Goal: Task Accomplishment & Management: Use online tool/utility

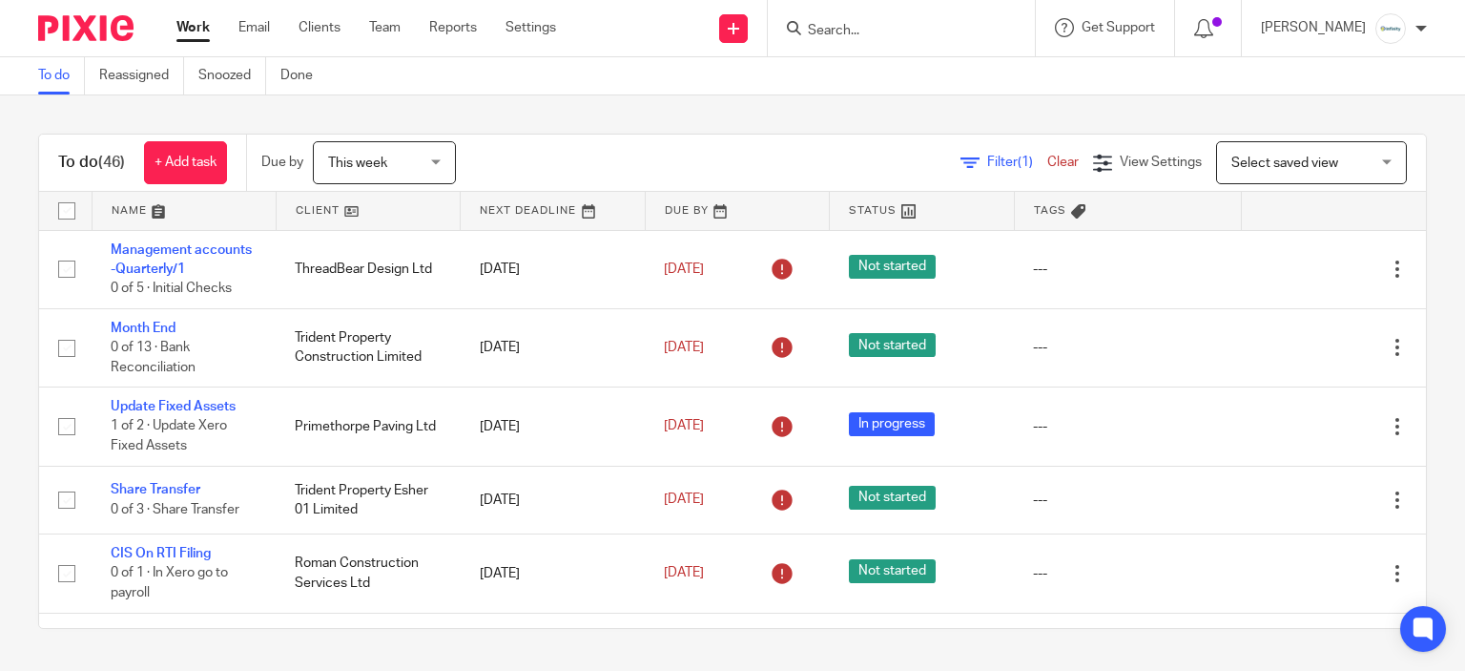
click at [958, 45] on div at bounding box center [901, 28] width 267 height 56
click at [950, 31] on input "Search" at bounding box center [892, 31] width 172 height 17
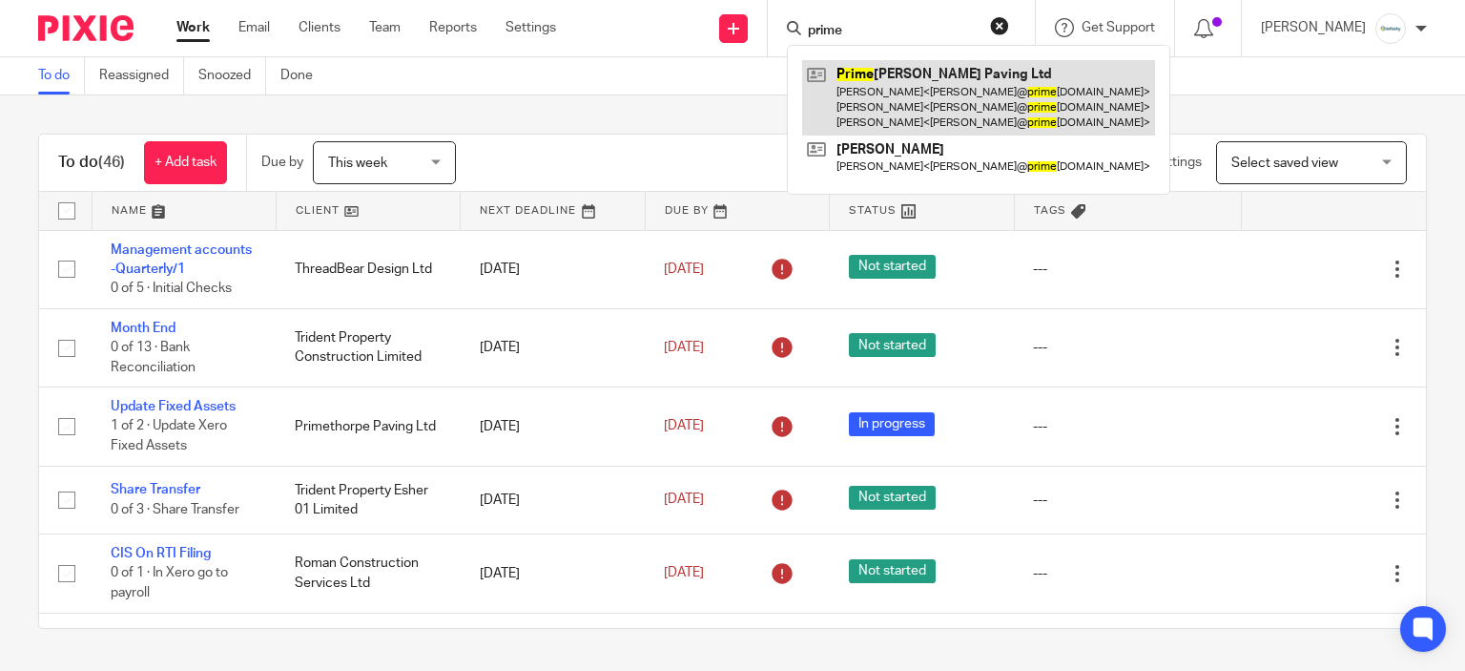
type input "prime"
click at [890, 68] on link at bounding box center [978, 97] width 353 height 75
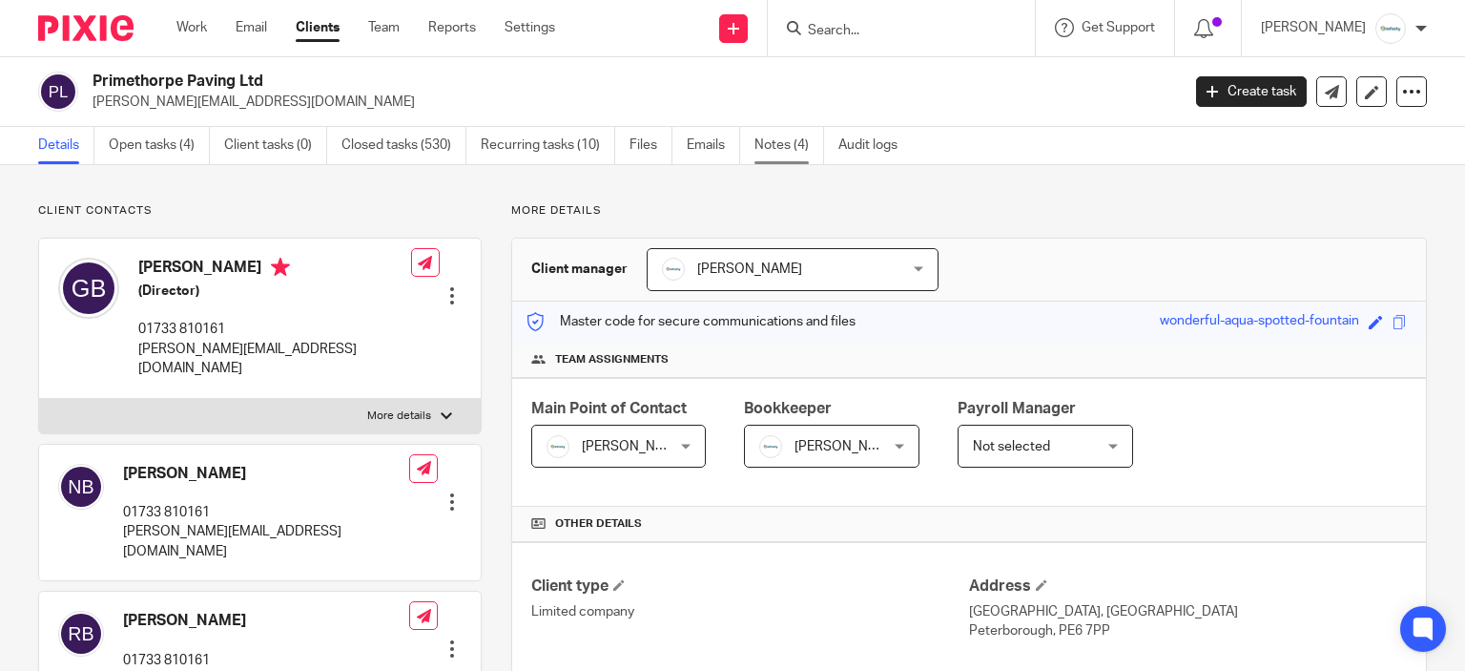
click at [761, 152] on link "Notes (4)" at bounding box center [790, 145] width 70 height 37
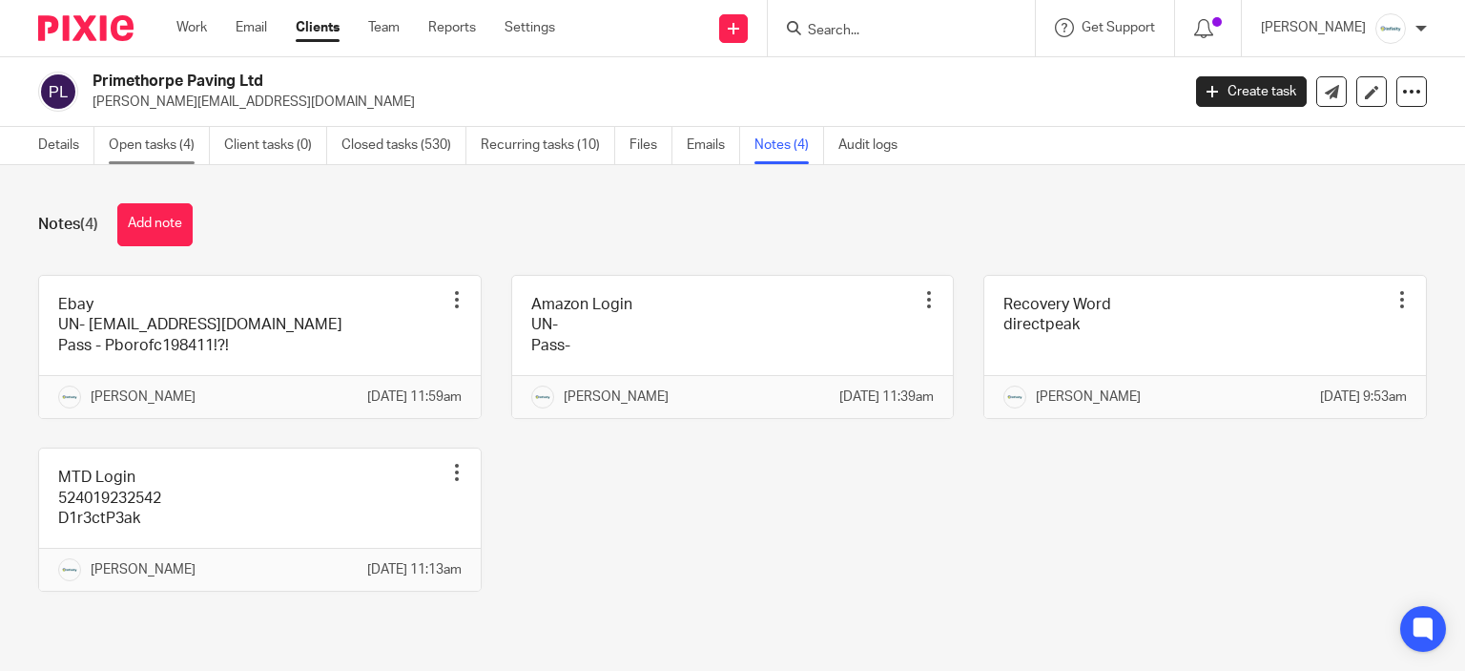
drag, startPoint x: 168, startPoint y: 166, endPoint x: 166, endPoint y: 155, distance: 11.6
click at [168, 166] on div "Notes (4) Add note Ebay UN- sales@primethorpepaving.co.uk Pass - Pborofc198411!…" at bounding box center [732, 411] width 1465 height 493
click at [166, 152] on link "Open tasks (4)" at bounding box center [159, 145] width 101 height 37
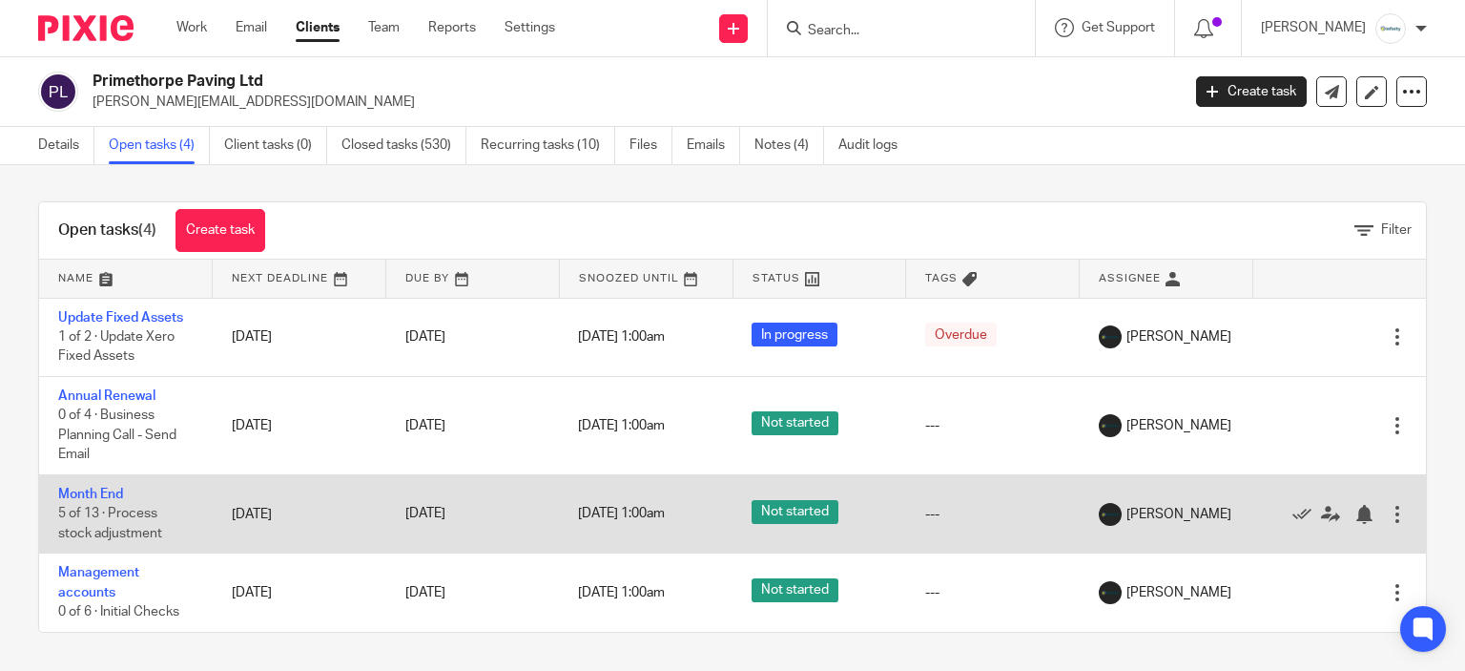
scroll to position [3, 0]
click at [77, 497] on link "Month End" at bounding box center [90, 493] width 65 height 13
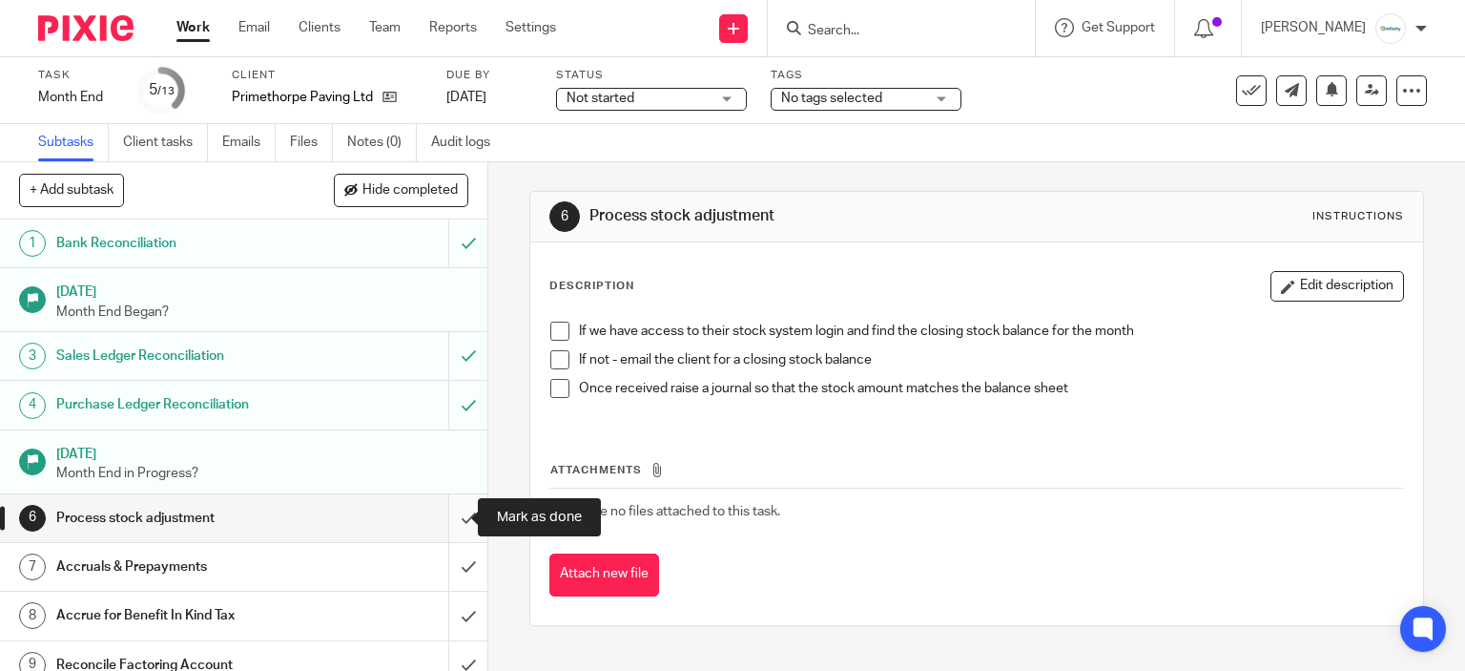
click at [448, 507] on input "submit" at bounding box center [243, 518] width 487 height 48
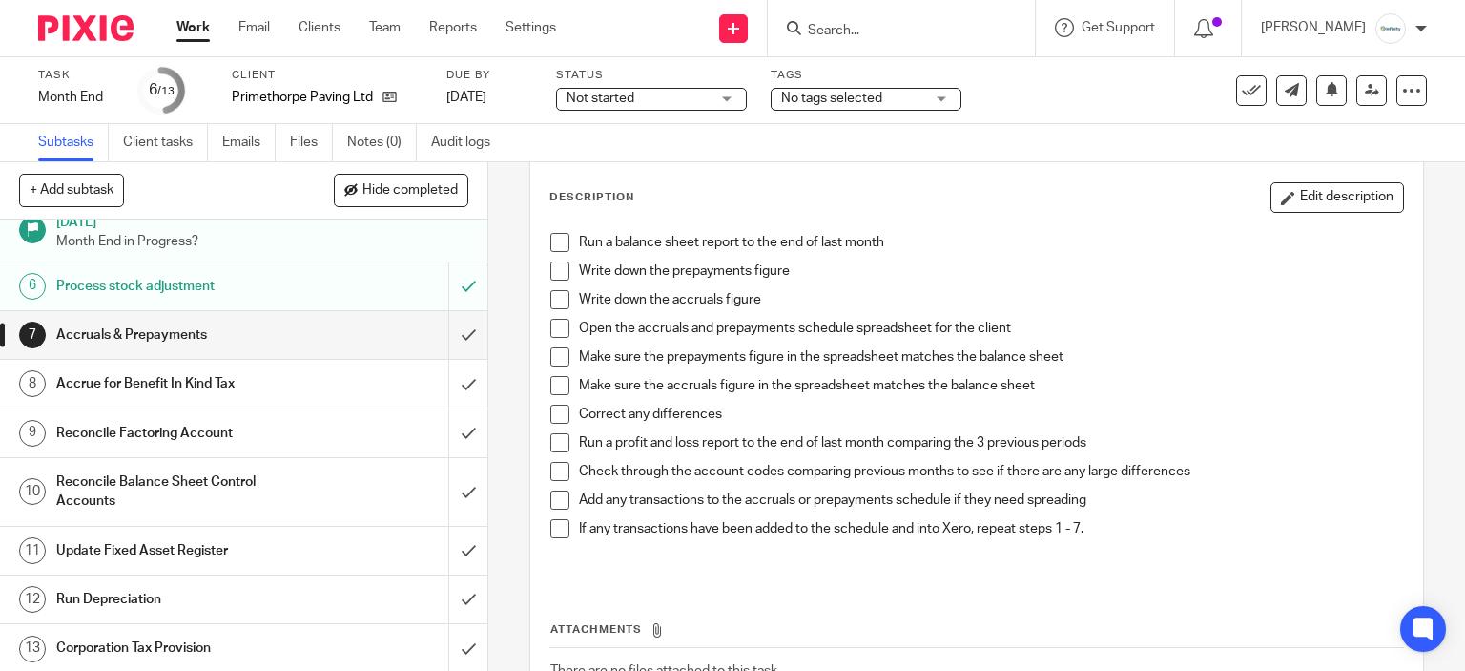
scroll to position [134, 0]
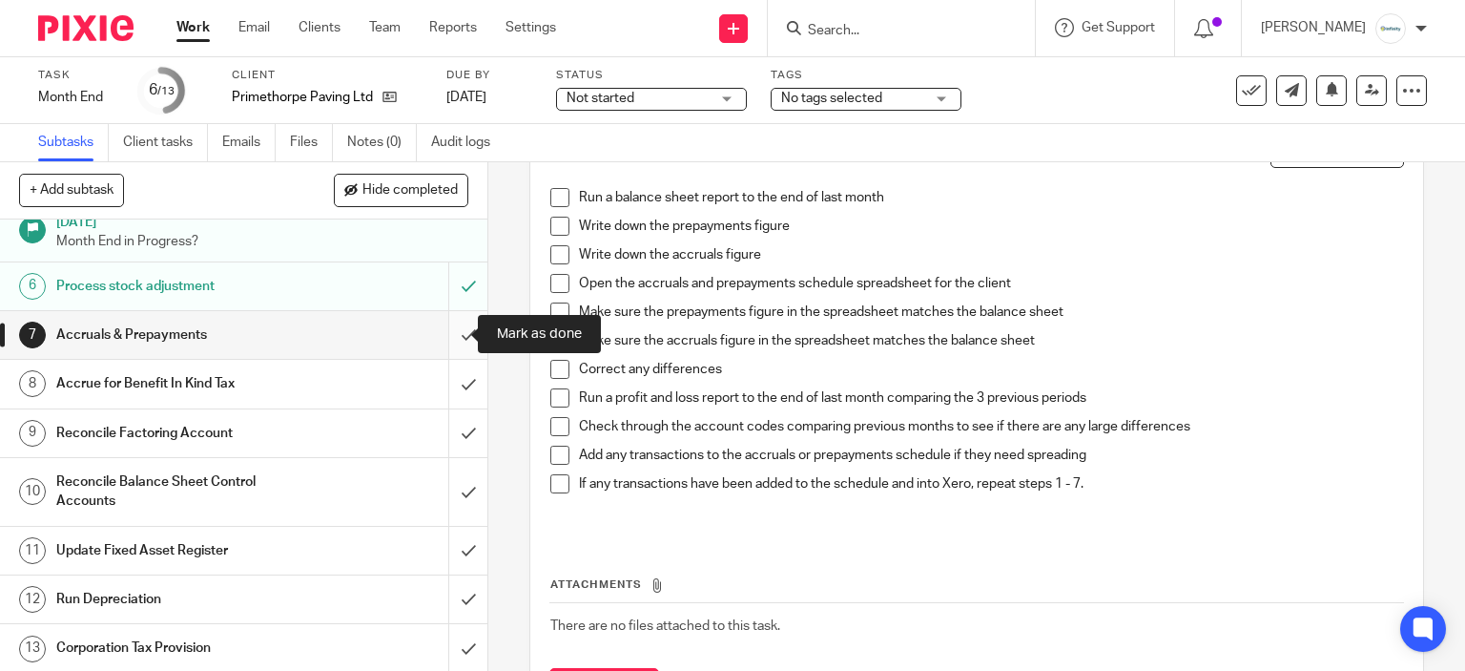
click at [439, 338] on input "submit" at bounding box center [243, 335] width 487 height 48
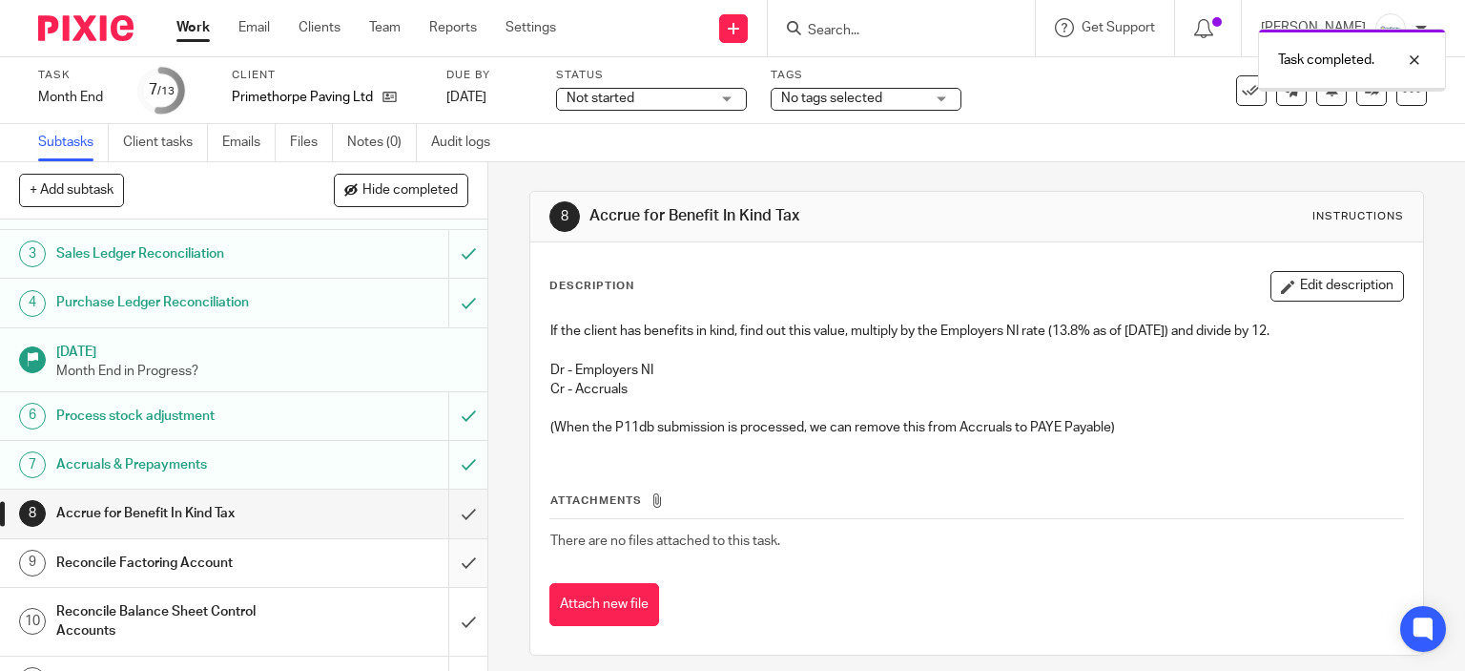
scroll to position [232, 0]
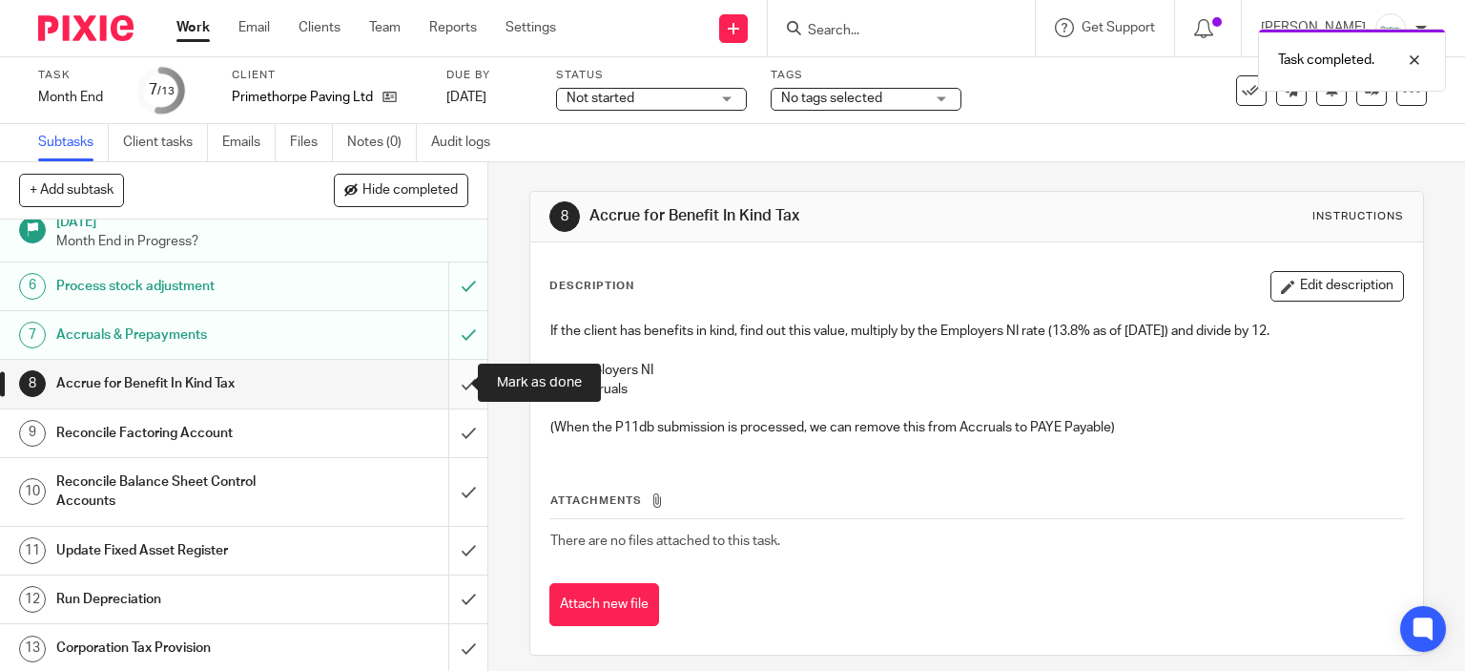
click at [450, 374] on input "submit" at bounding box center [243, 384] width 487 height 48
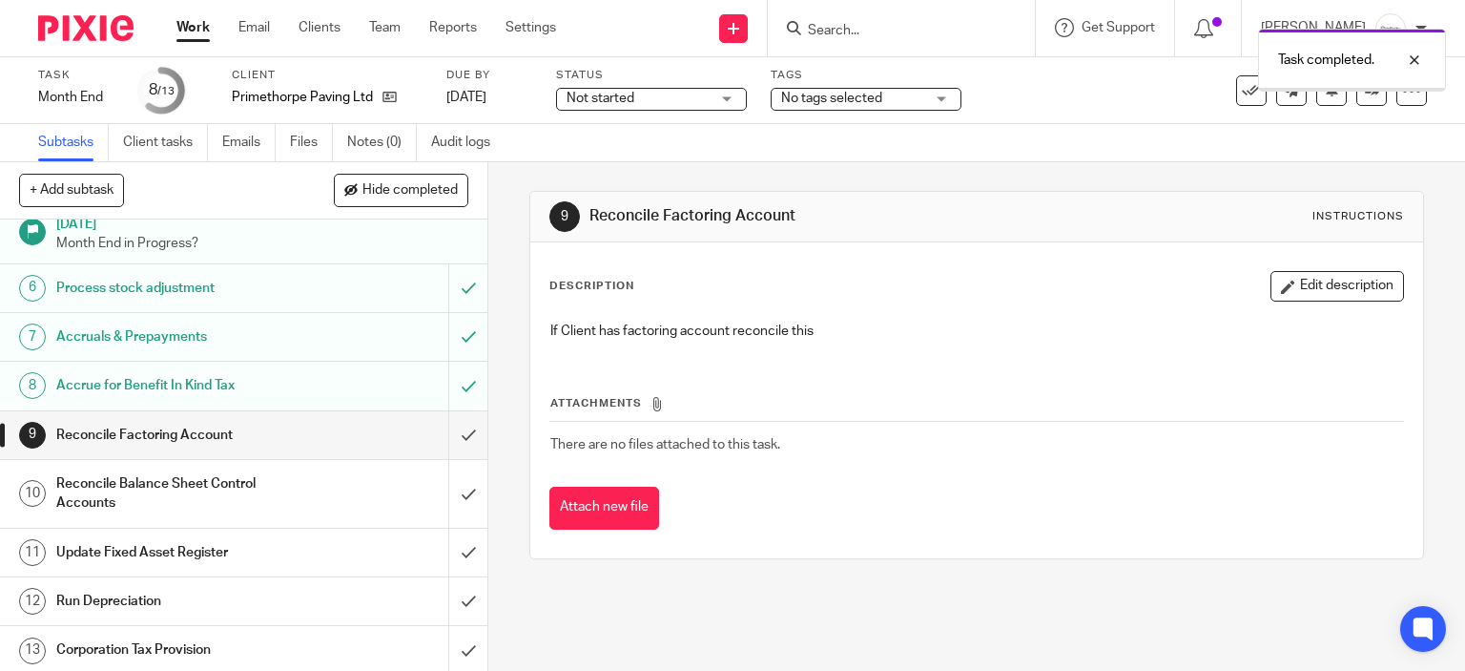
scroll to position [232, 0]
click at [450, 421] on input "submit" at bounding box center [243, 433] width 487 height 48
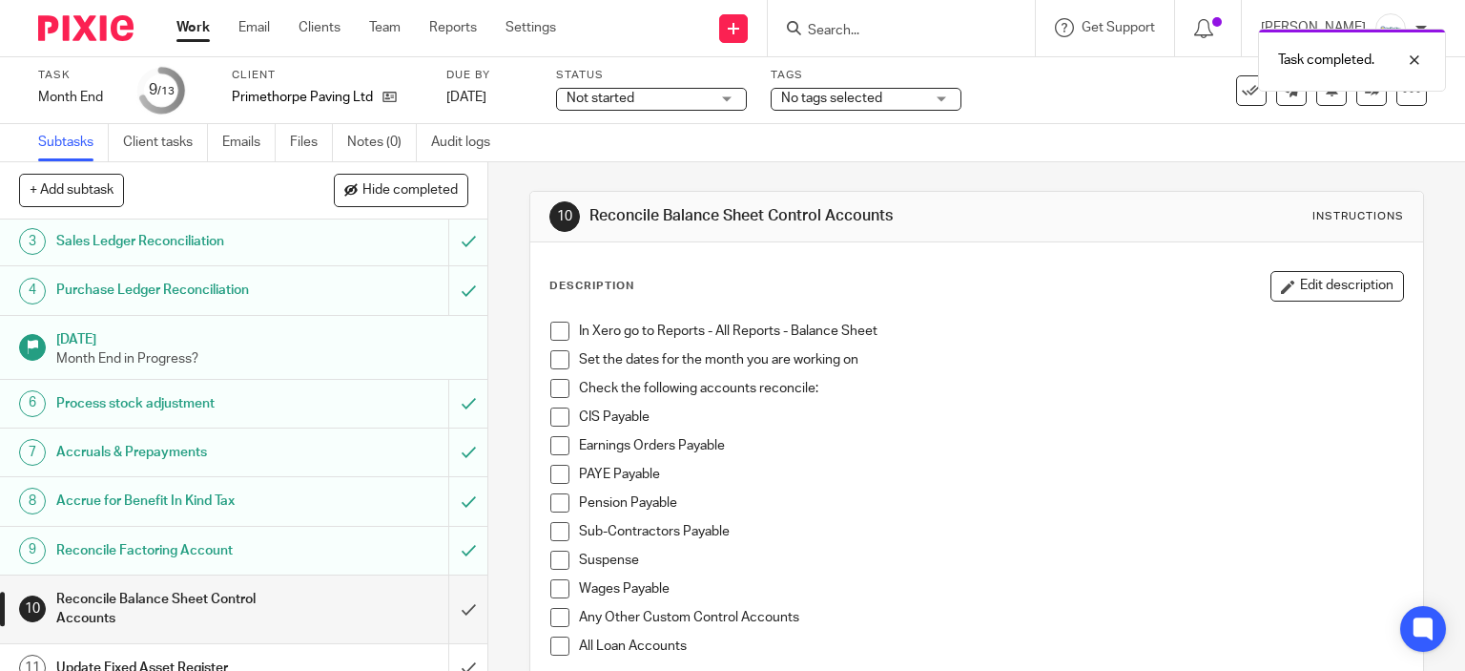
scroll to position [232, 0]
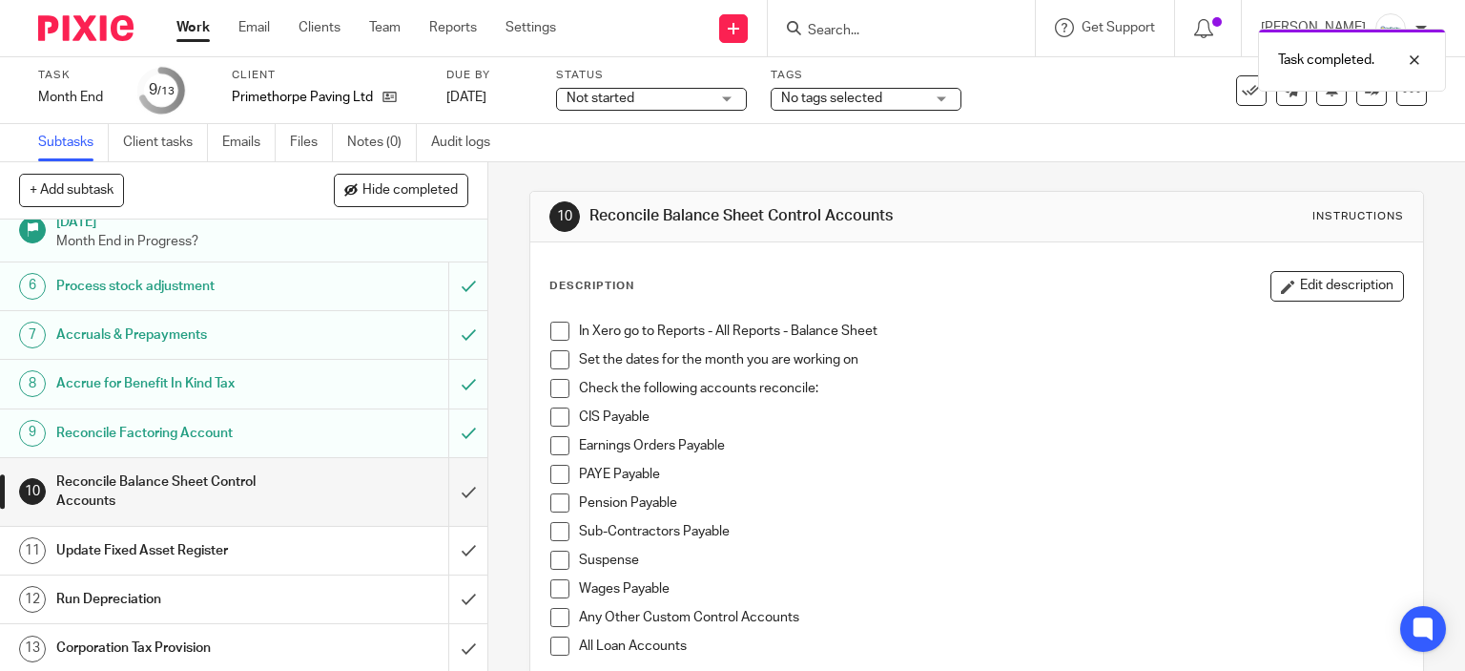
click at [233, 389] on h1 "Accrue for Benefit In Kind Tax" at bounding box center [180, 383] width 249 height 29
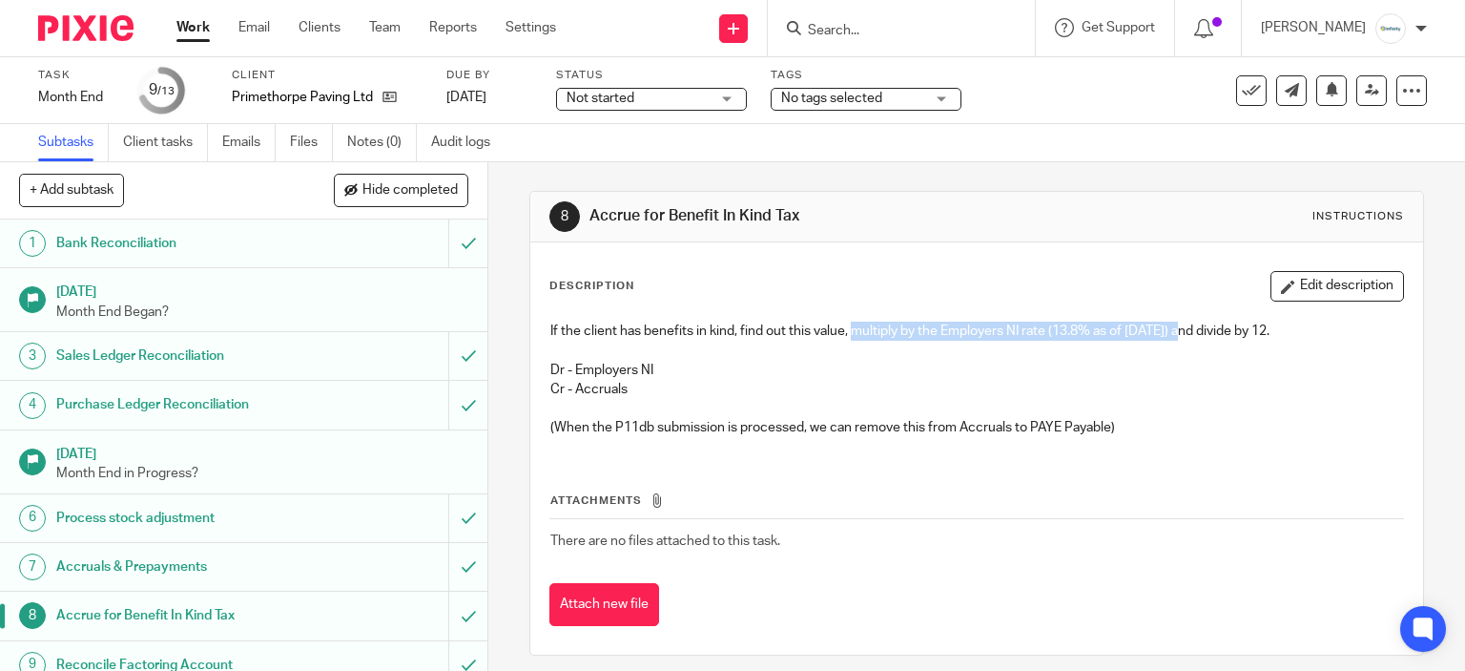
drag, startPoint x: 847, startPoint y: 331, endPoint x: 1183, endPoint y: 331, distance: 335.8
click at [1183, 331] on p "If the client has benefits in kind, find out this value, multiply by the Employ…" at bounding box center [977, 330] width 854 height 19
click at [969, 423] on p "(When the P11db submission is processed, we can remove this from Accruals to PA…" at bounding box center [977, 427] width 854 height 19
drag, startPoint x: 1011, startPoint y: 334, endPoint x: 1322, endPoint y: 365, distance: 312.6
click at [1322, 365] on div "If the client has benefits in kind, find out this value, multiply by the Employ…" at bounding box center [977, 382] width 873 height 140
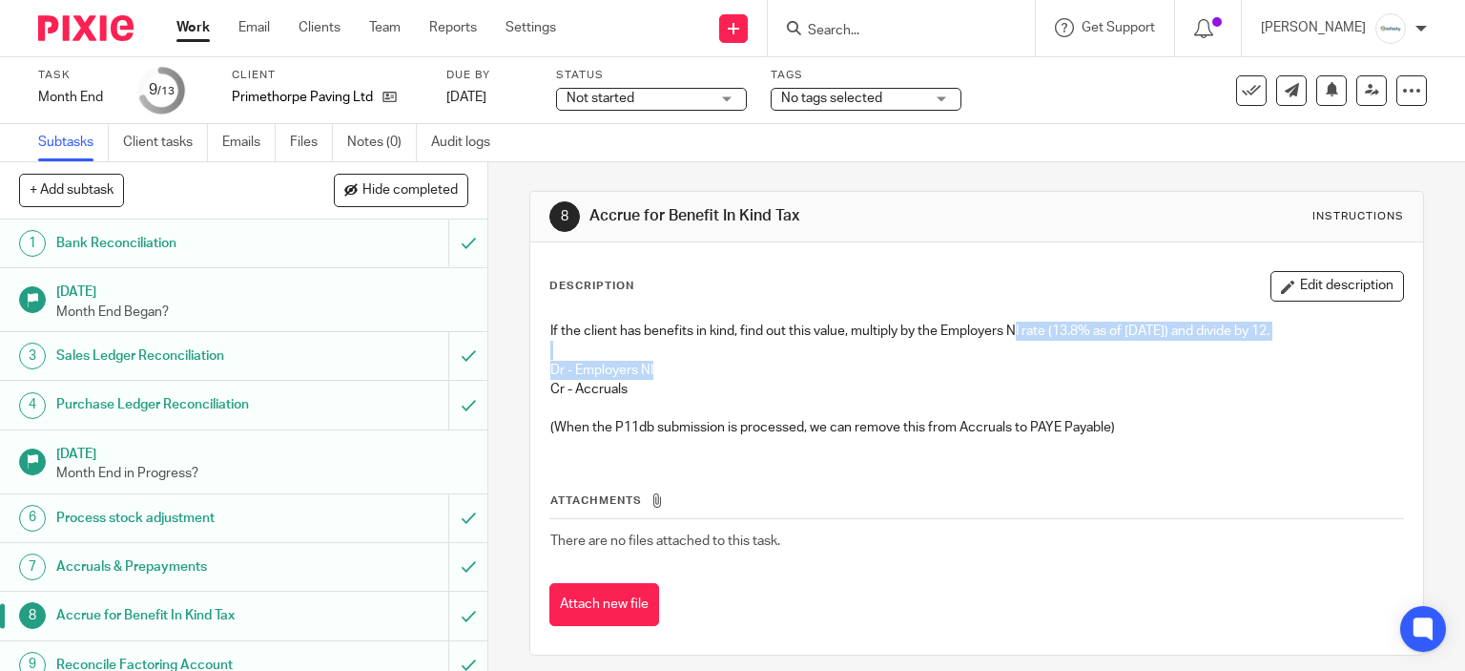
click at [1316, 366] on p "Dr - Employers NI" at bounding box center [977, 370] width 854 height 19
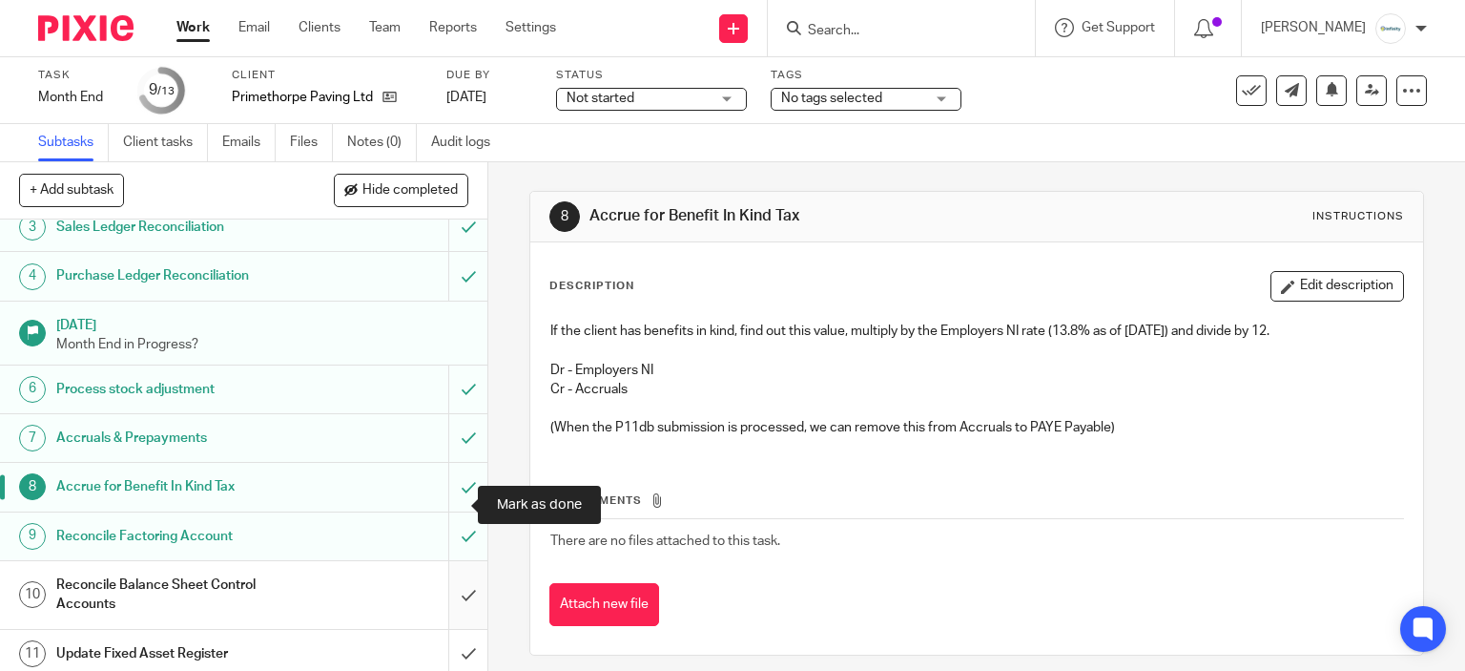
scroll to position [232, 0]
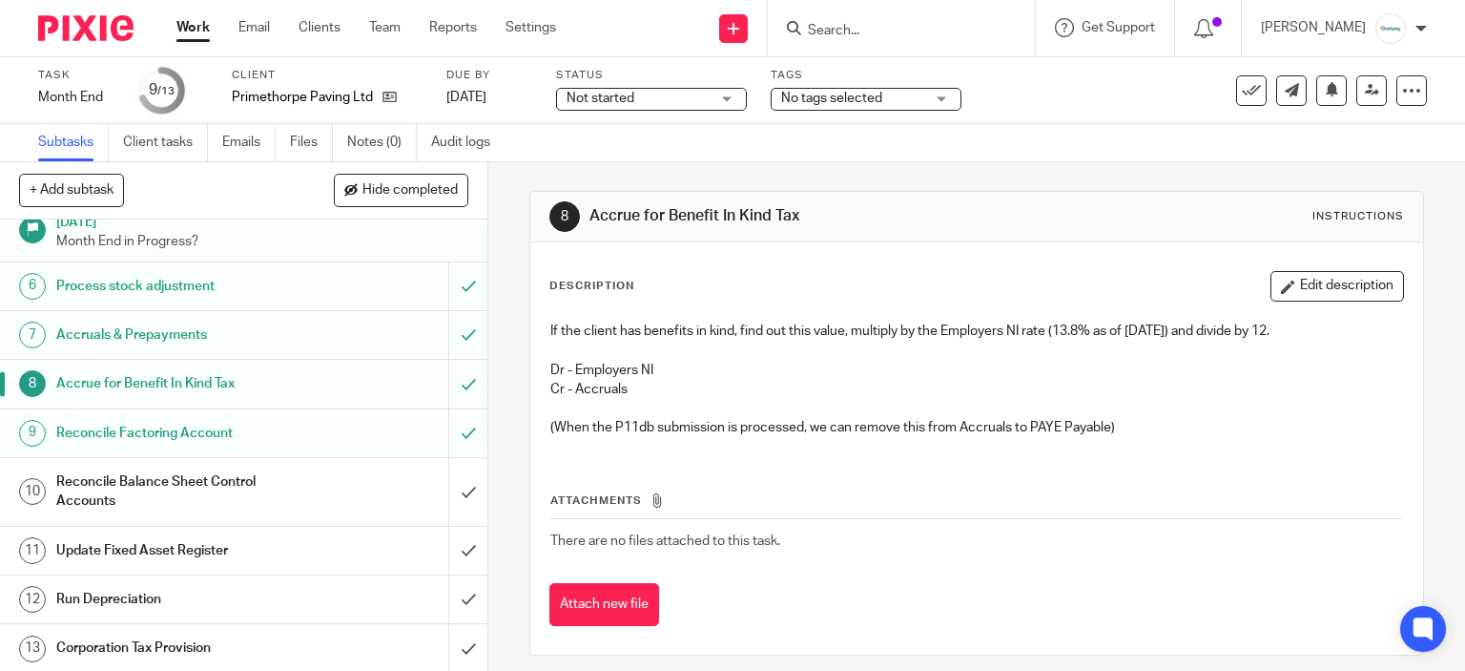
click at [372, 480] on div "Reconcile Balance Sheet Control Accounts" at bounding box center [242, 491] width 373 height 49
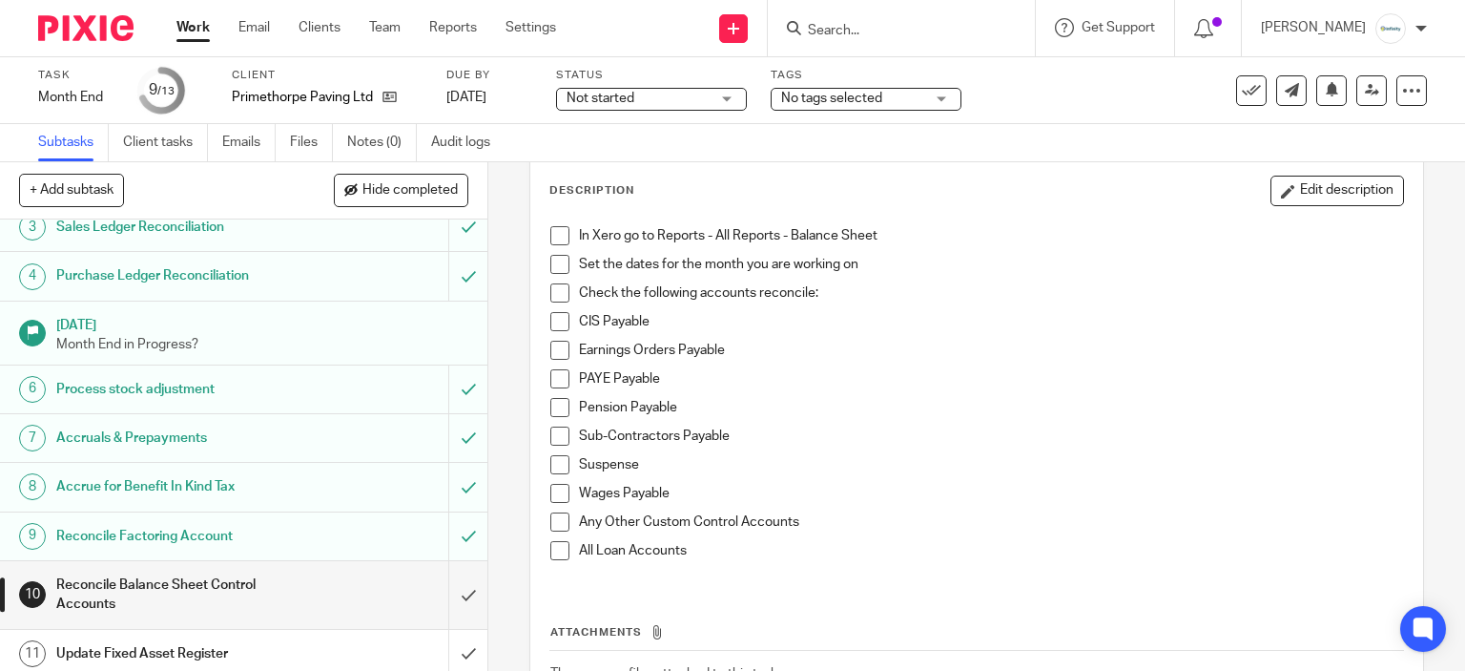
scroll to position [232, 0]
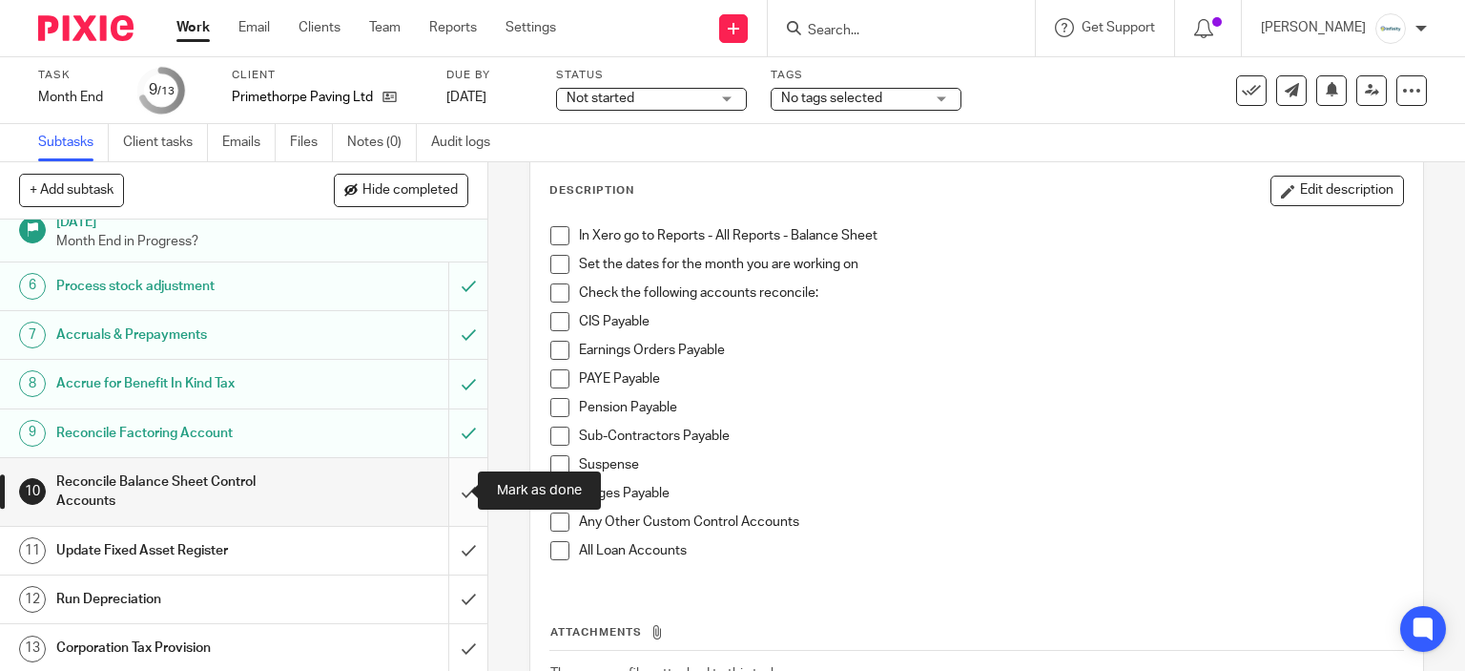
click at [444, 470] on input "submit" at bounding box center [243, 492] width 487 height 68
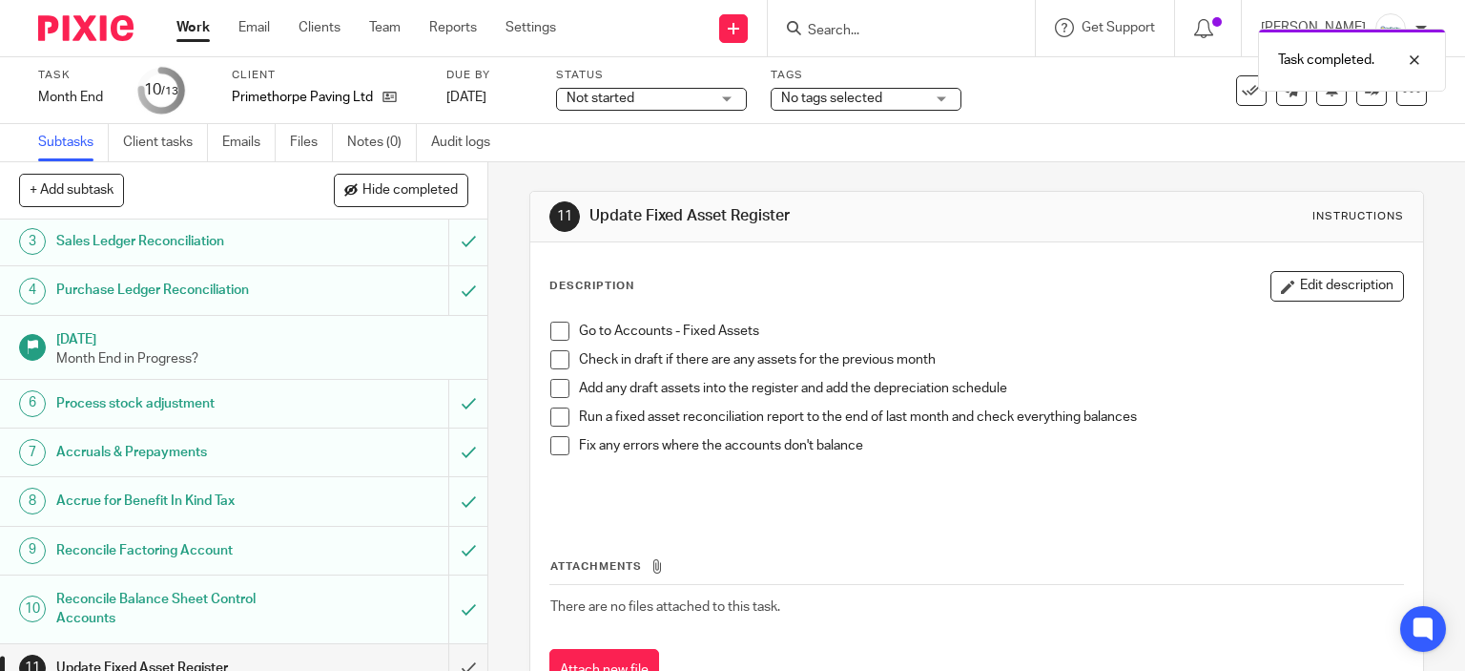
scroll to position [232, 0]
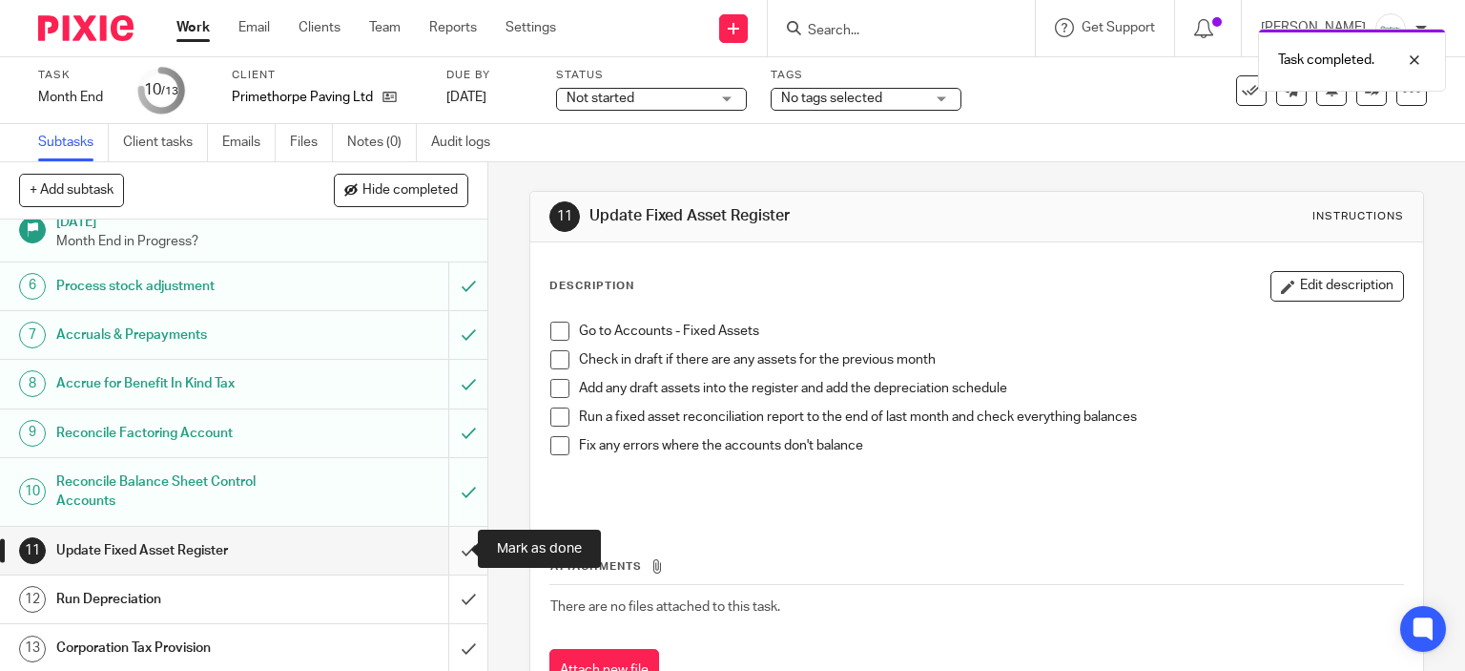
click at [445, 541] on input "submit" at bounding box center [243, 551] width 487 height 48
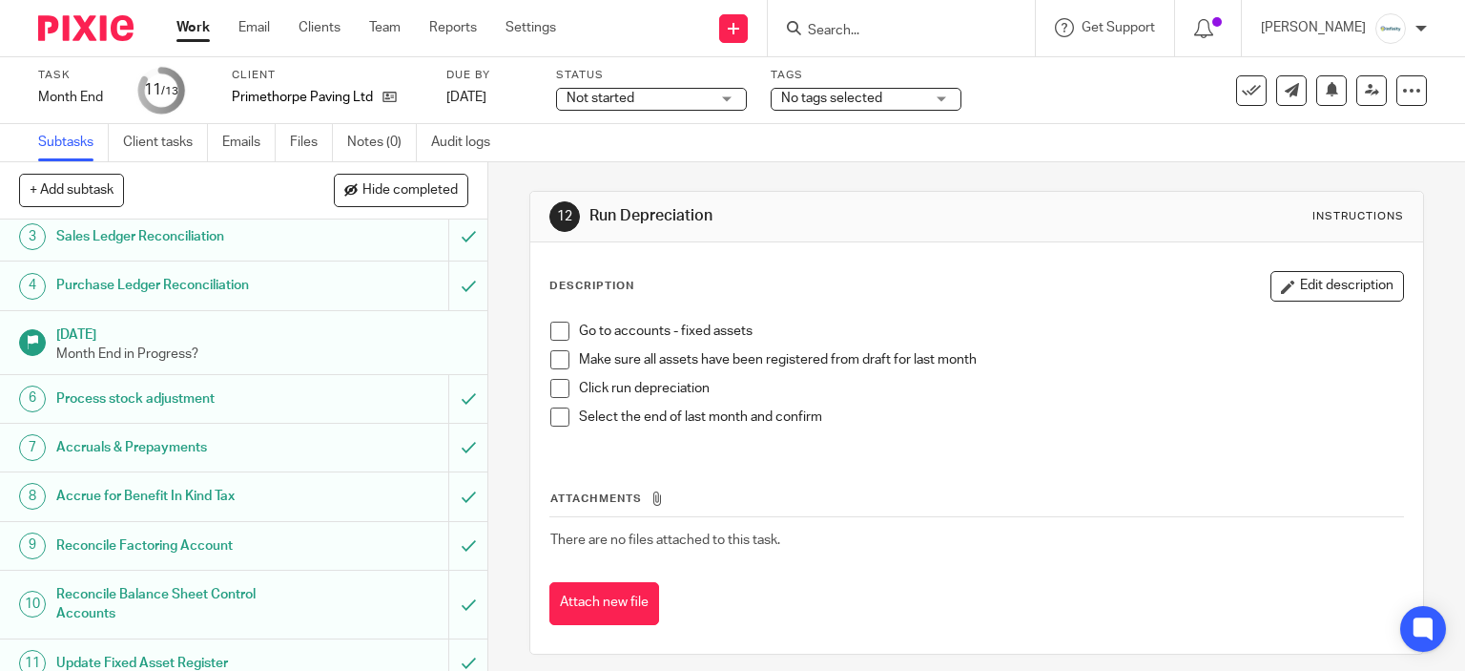
scroll to position [232, 0]
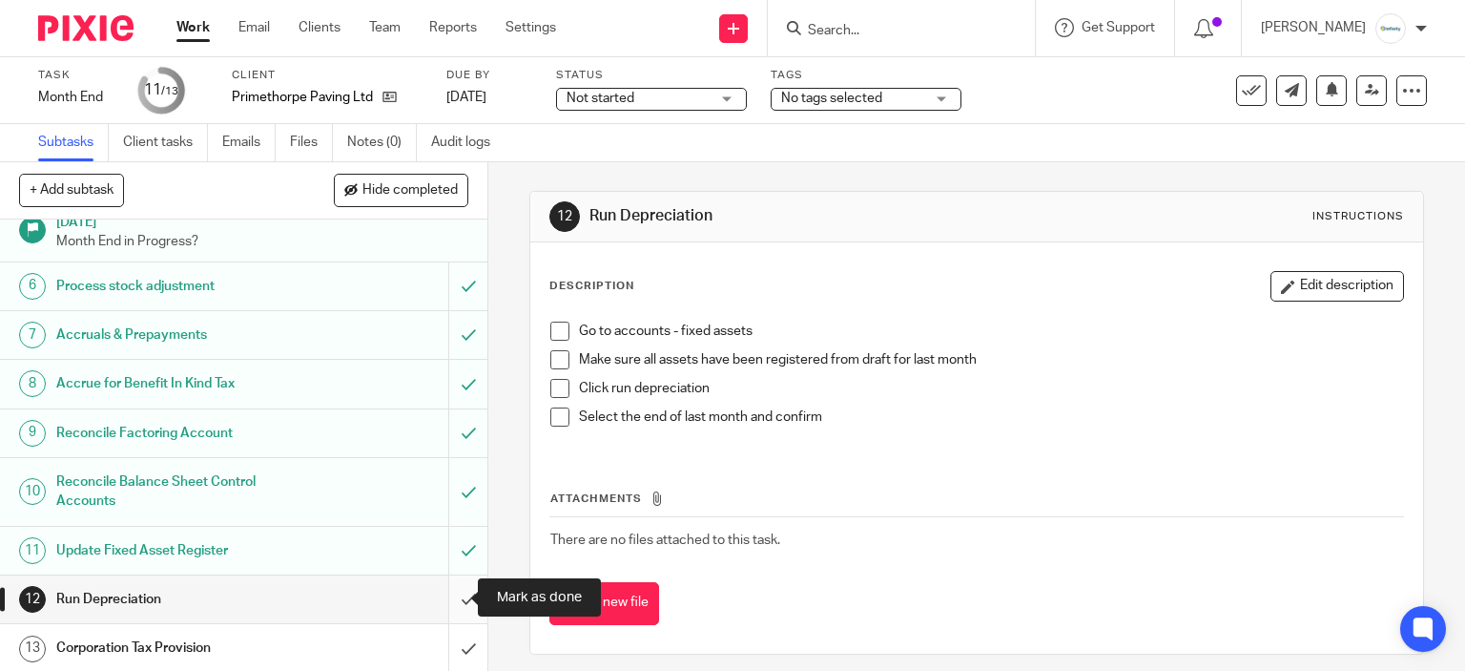
click at [458, 583] on input "submit" at bounding box center [243, 599] width 487 height 48
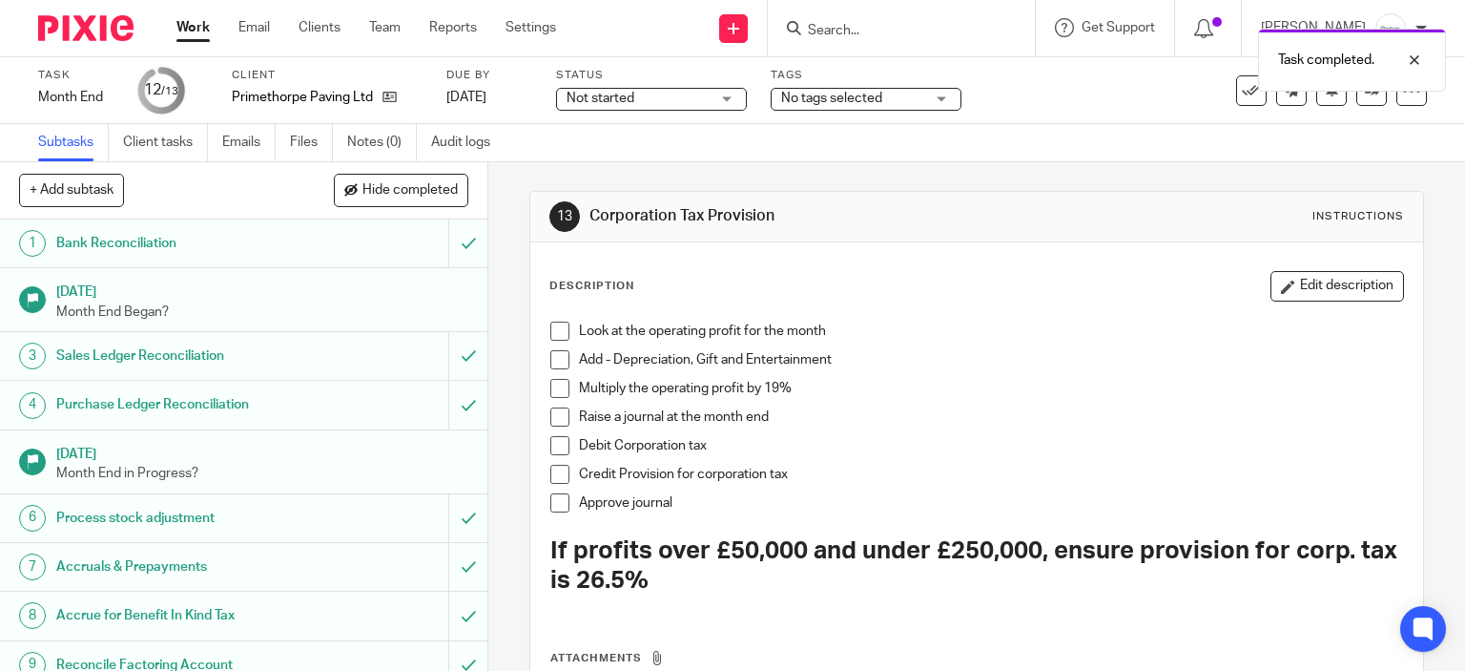
scroll to position [232, 0]
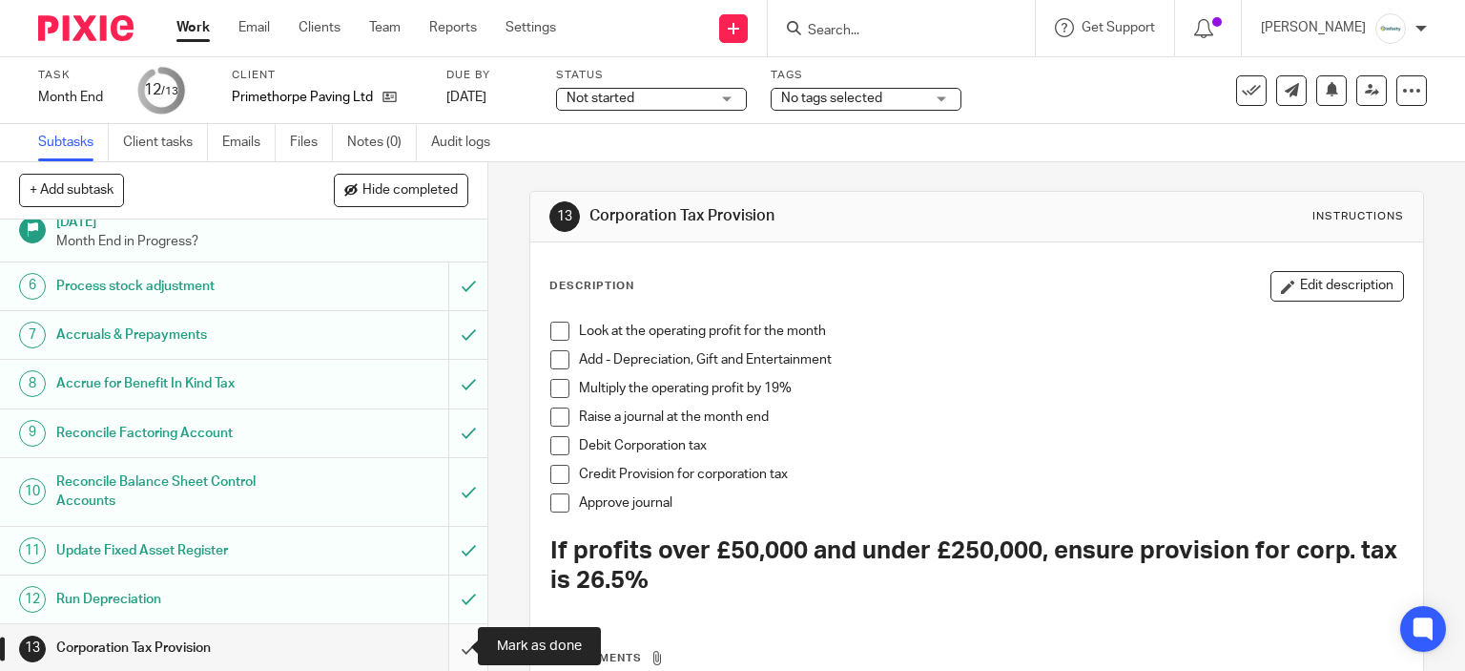
click at [429, 648] on input "submit" at bounding box center [243, 648] width 487 height 48
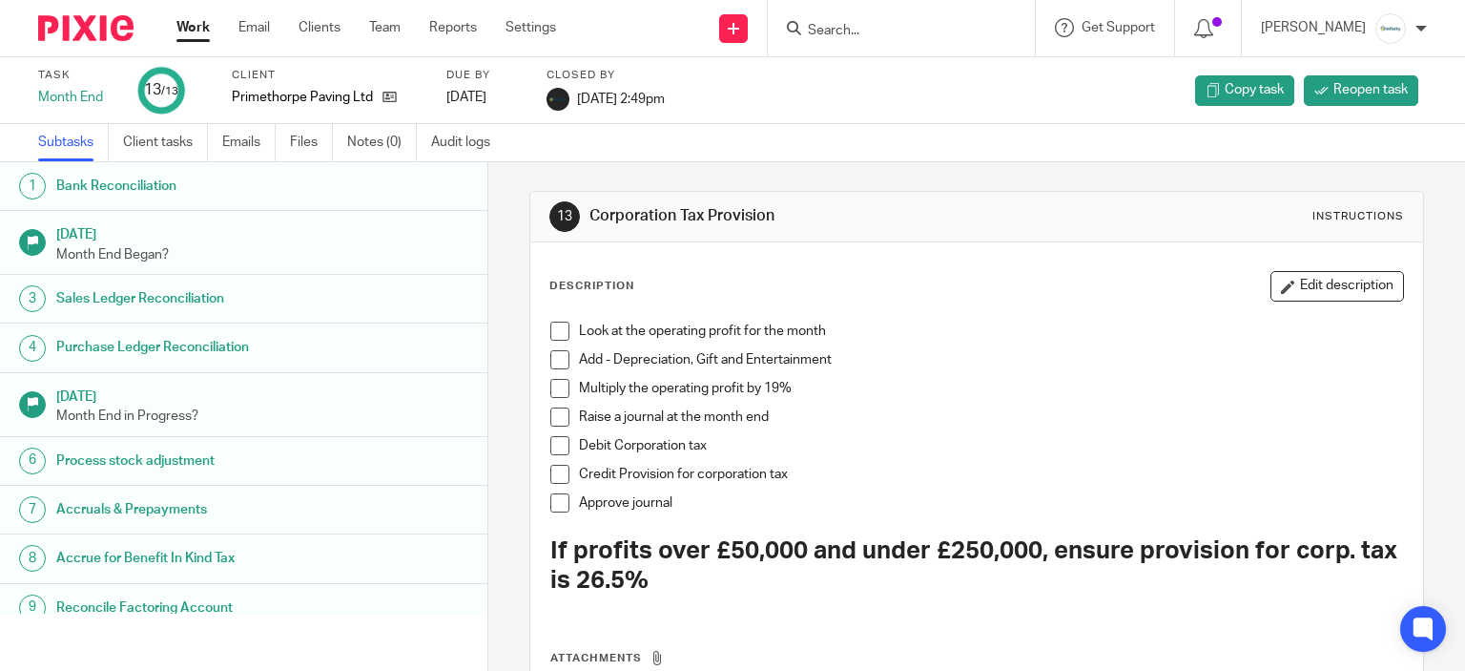
click at [20, 94] on div "Task Month End 13 /13 Client Primethorpe Paving Ltd Due by [DATE] Closed by [DA…" at bounding box center [732, 90] width 1465 height 67
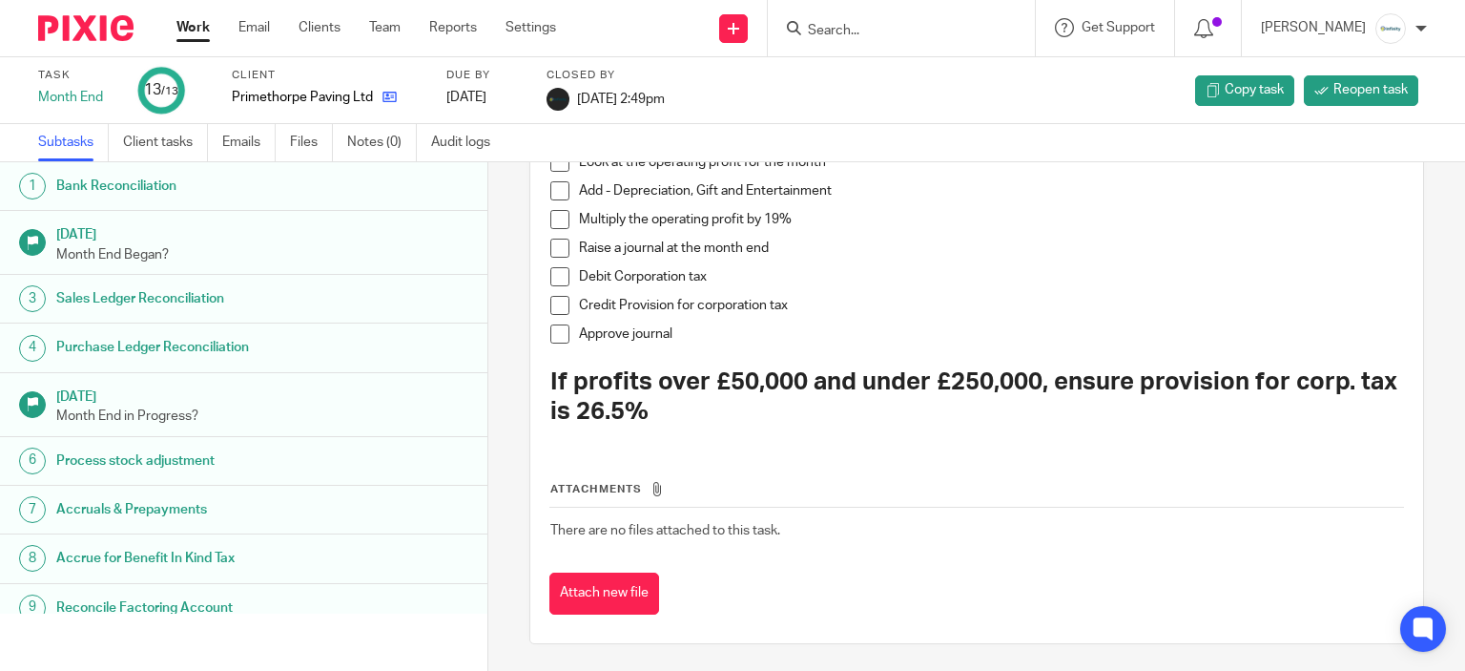
click at [377, 104] on link at bounding box center [385, 97] width 24 height 19
click at [385, 99] on icon at bounding box center [390, 97] width 14 height 14
